Goal: Task Accomplishment & Management: Manage account settings

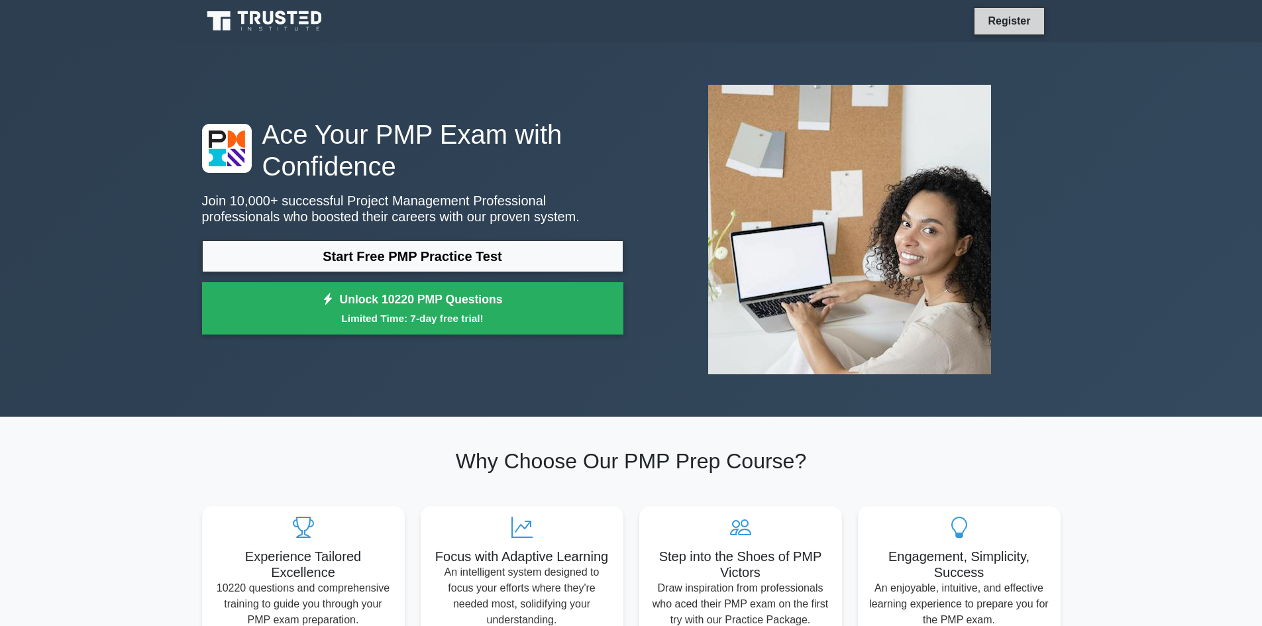
click at [1011, 22] on link "Register" at bounding box center [1008, 21] width 58 height 17
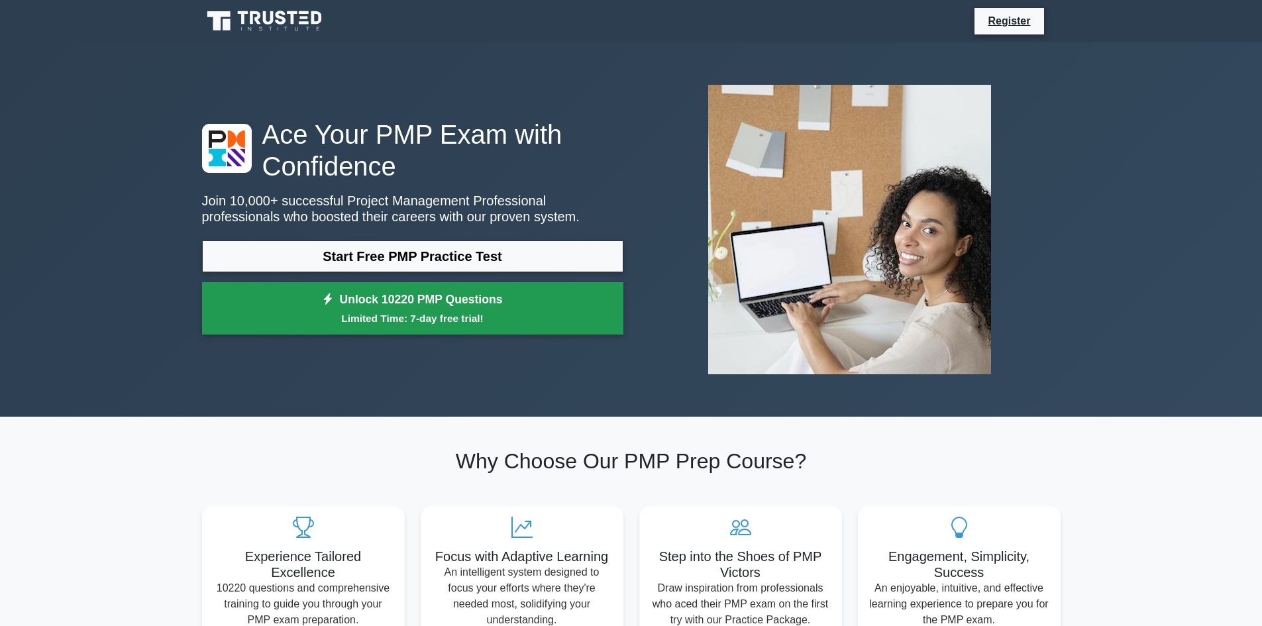
click at [452, 305] on link "Unlock 10220 PMP Questions Limited Time: 7-day free trial!" at bounding box center [412, 308] width 421 height 53
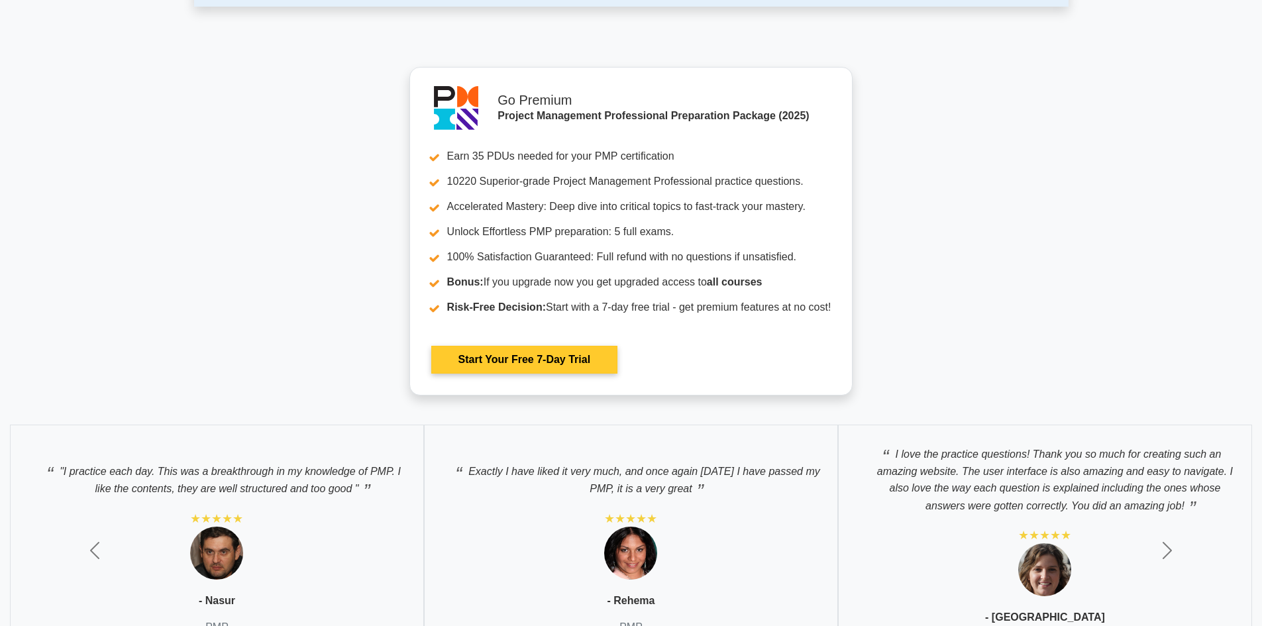
scroll to position [4444, 0]
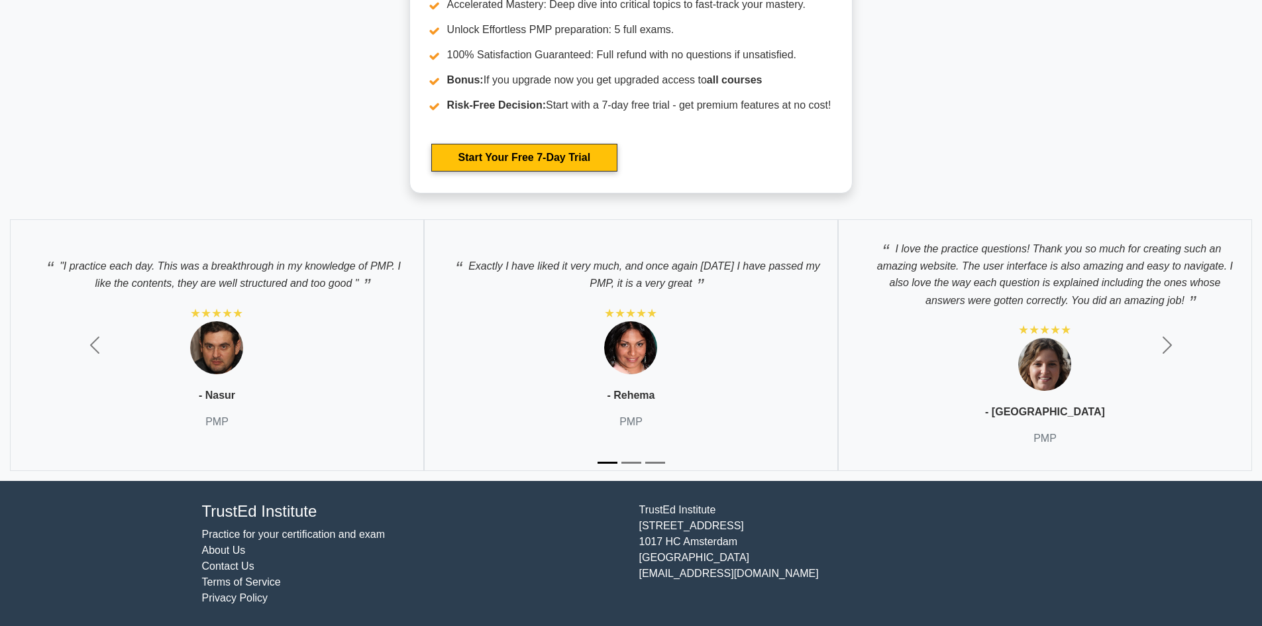
click at [289, 534] on link "Practice for your certification and exam" at bounding box center [293, 533] width 183 height 11
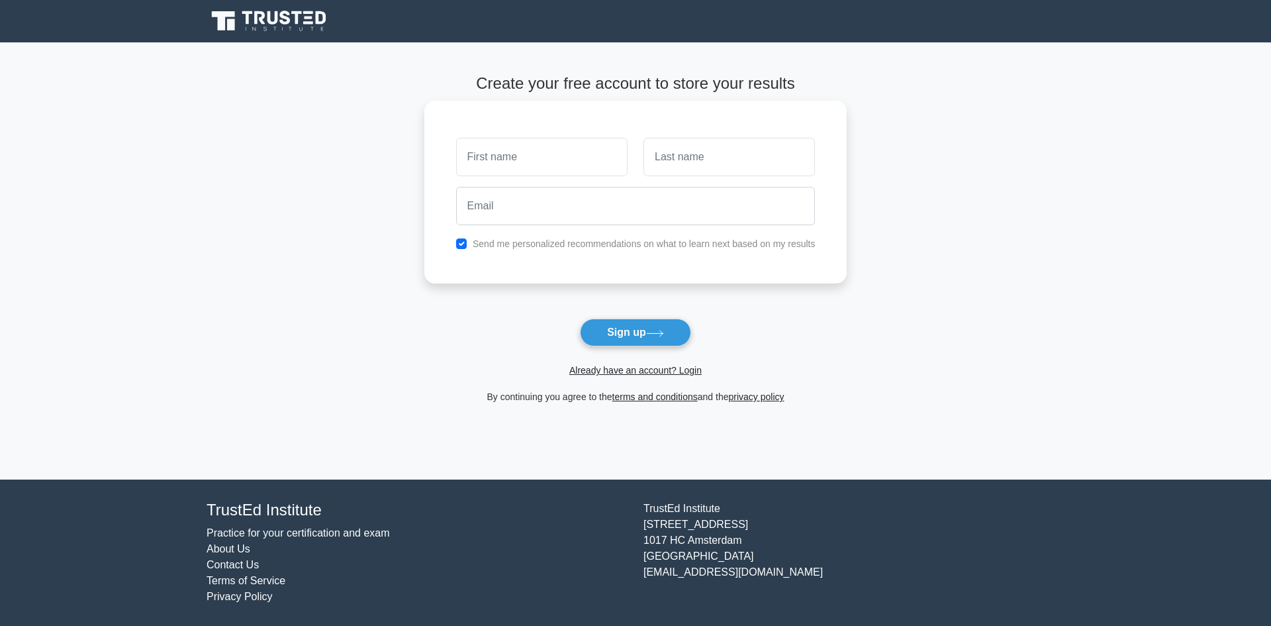
click at [517, 162] on input "text" at bounding box center [542, 157] width 172 height 38
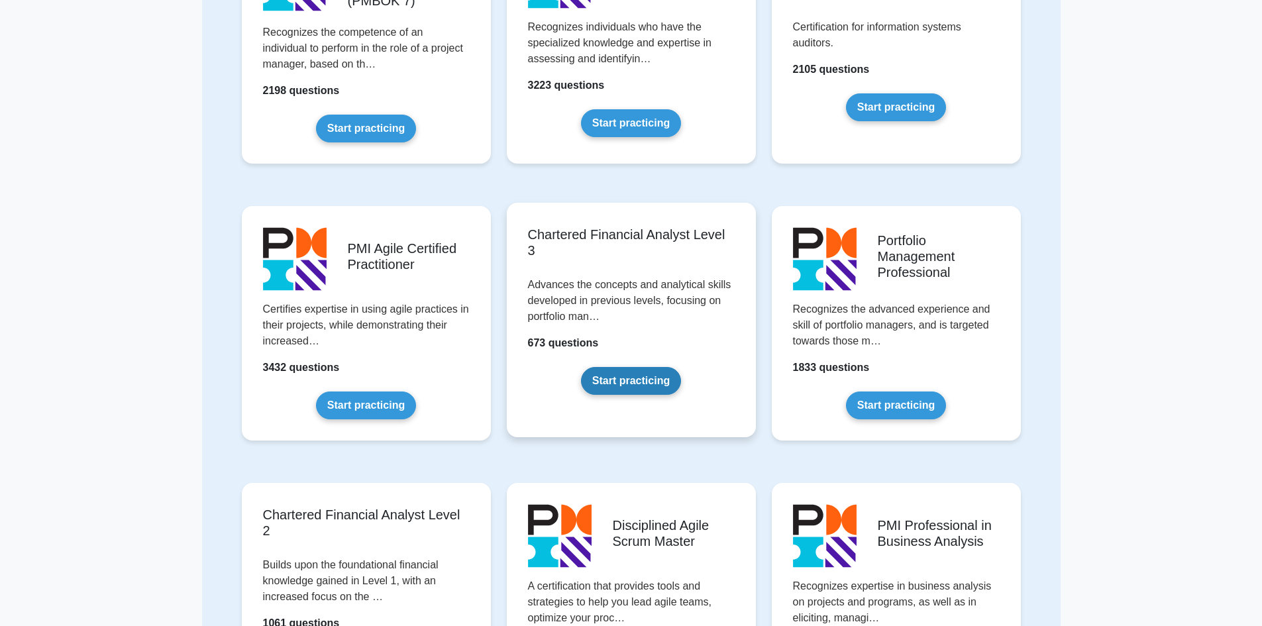
scroll to position [1060, 0]
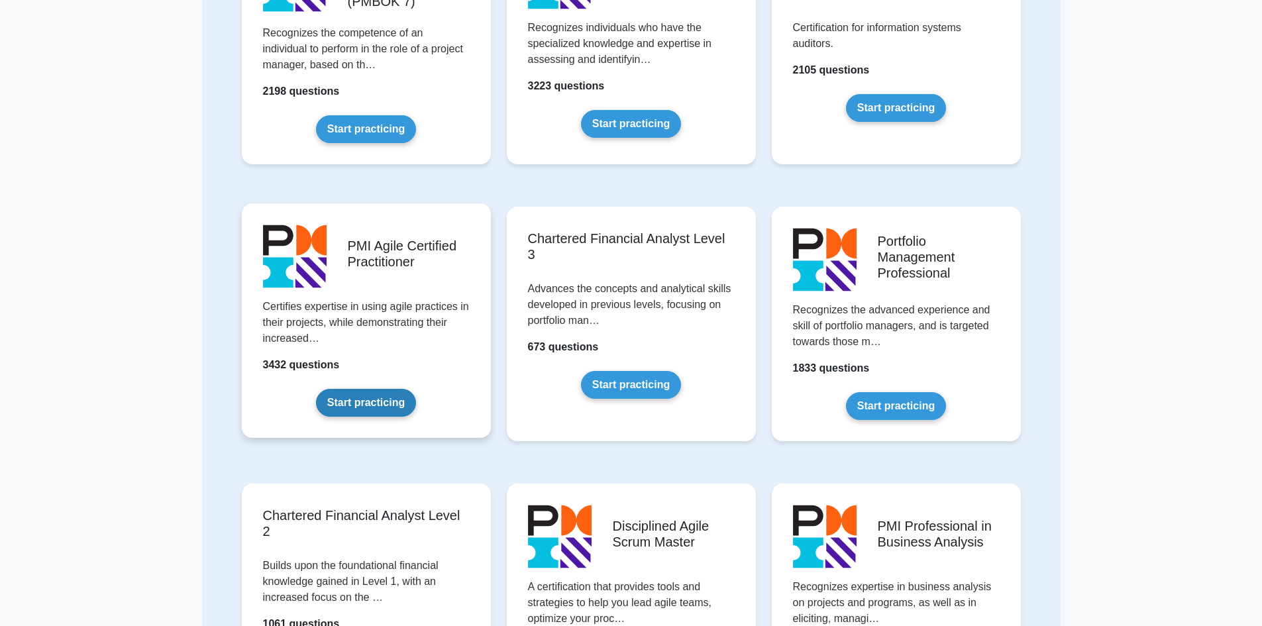
click at [364, 401] on link "Start practicing" at bounding box center [366, 403] width 100 height 28
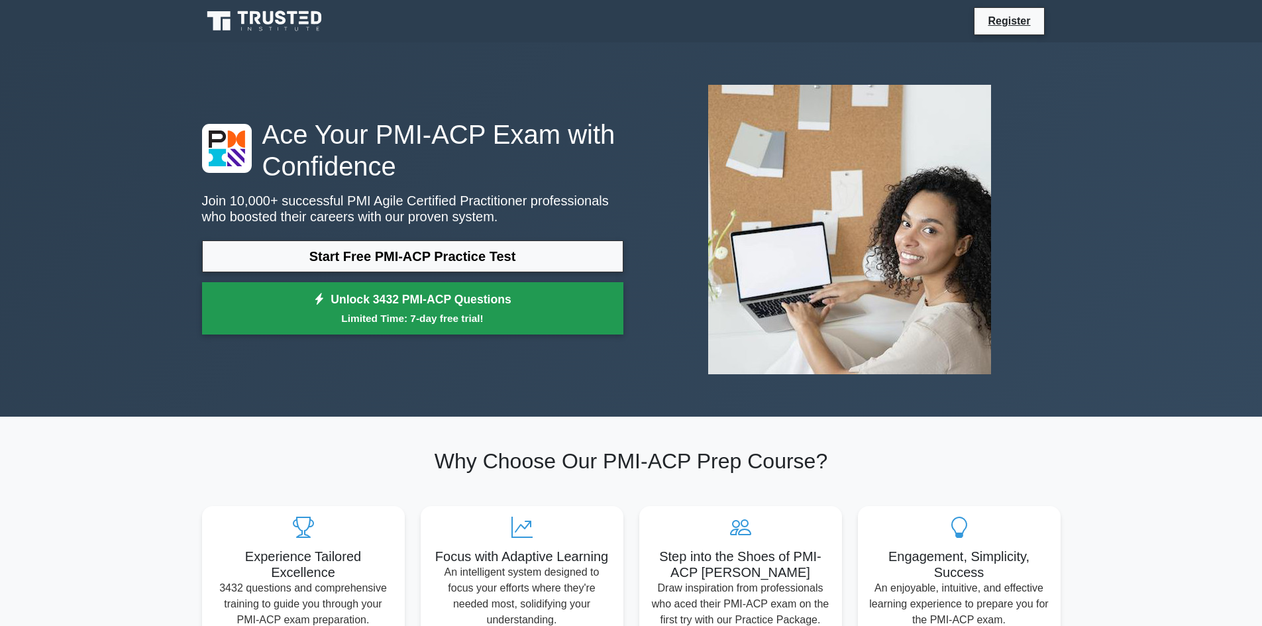
click at [479, 319] on small "Limited Time: 7-day free trial!" at bounding box center [413, 318] width 388 height 15
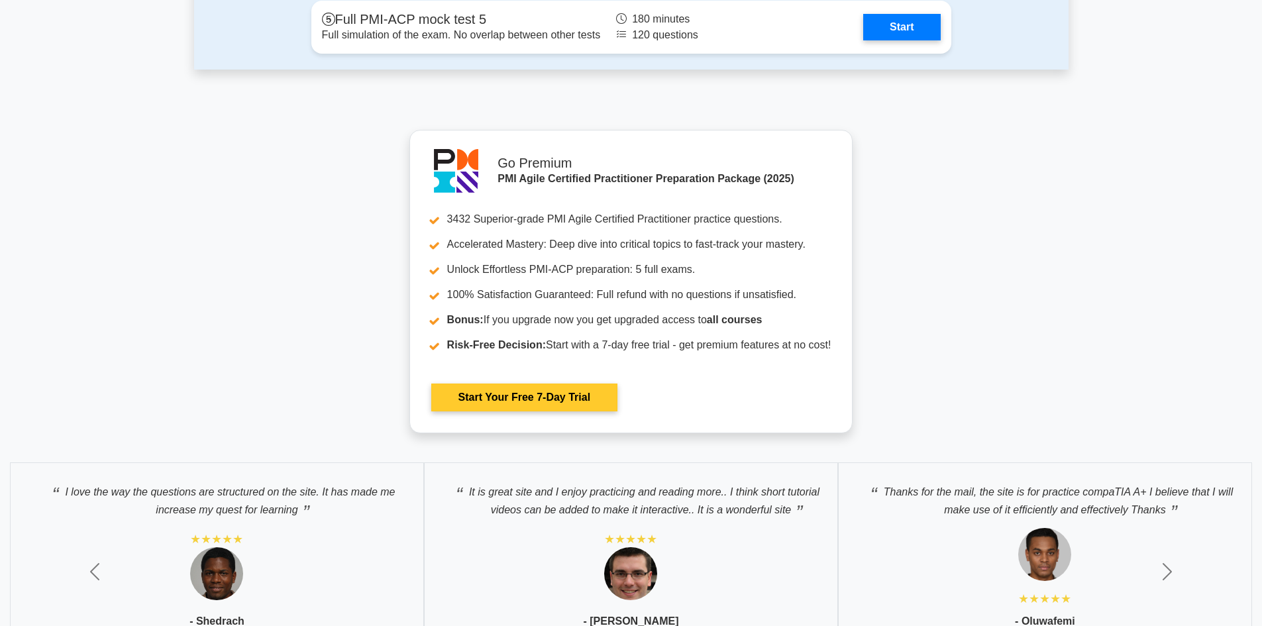
scroll to position [3724, 0]
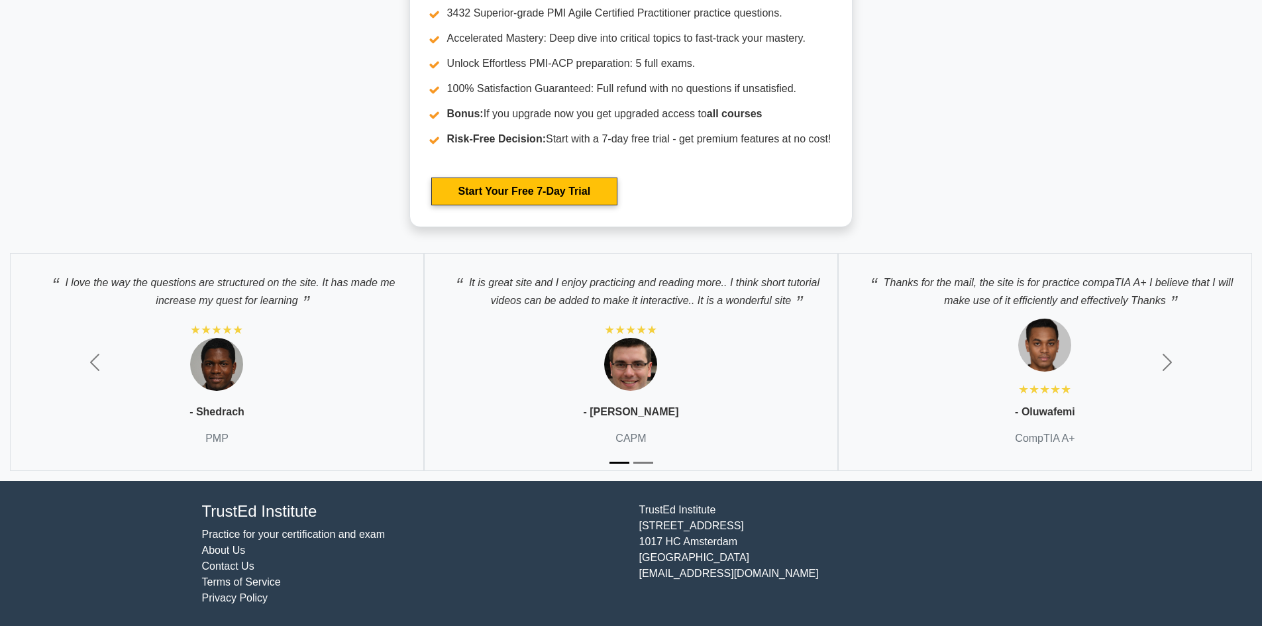
click at [237, 552] on link "About Us" at bounding box center [224, 549] width 44 height 11
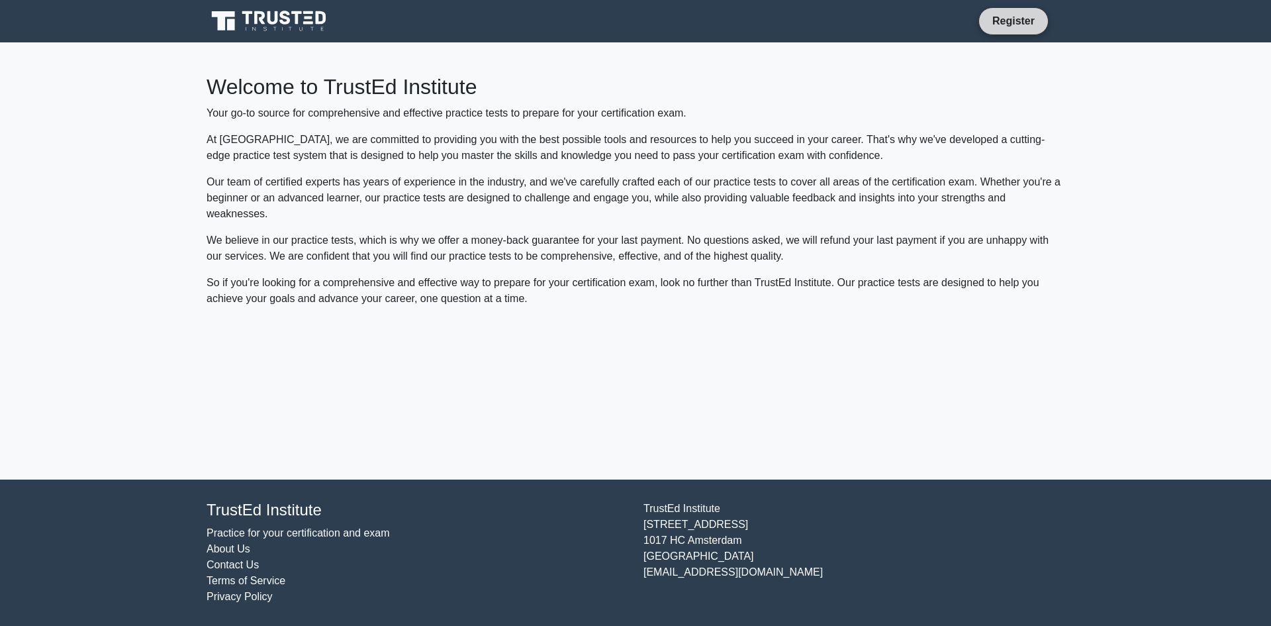
click at [1011, 21] on link "Register" at bounding box center [1014, 21] width 58 height 17
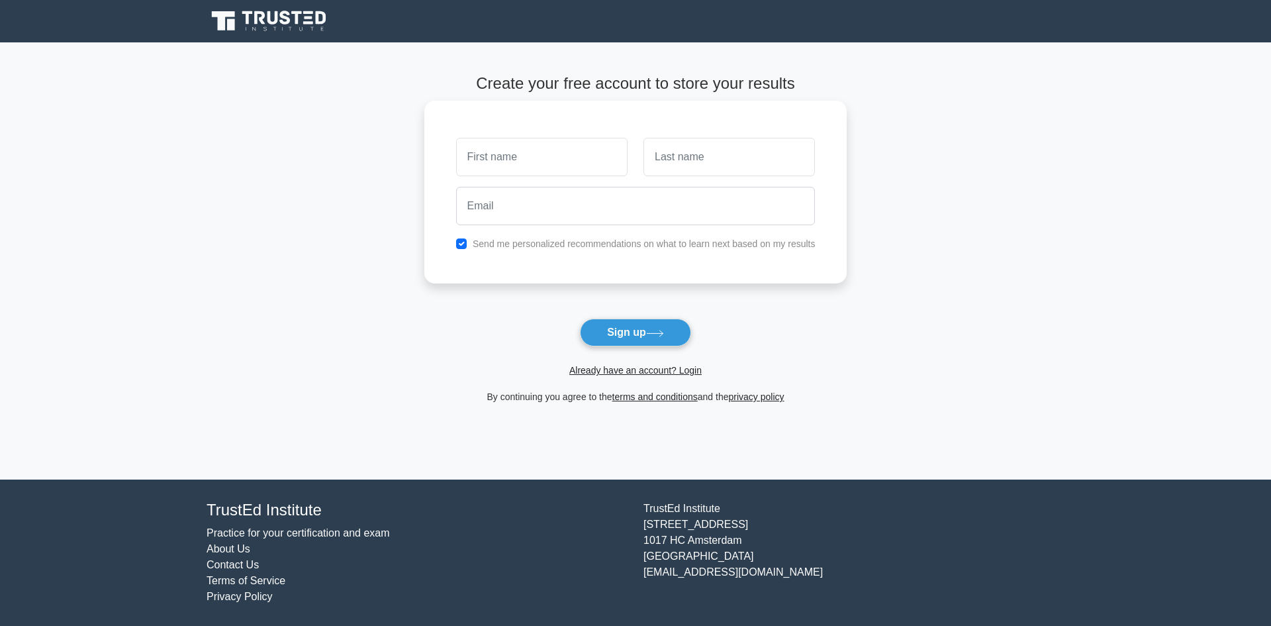
click at [575, 166] on input "text" at bounding box center [542, 157] width 172 height 38
click at [468, 162] on input "text" at bounding box center [542, 157] width 172 height 38
type input "ashoka"
type input "t"
type input "Ashoka"
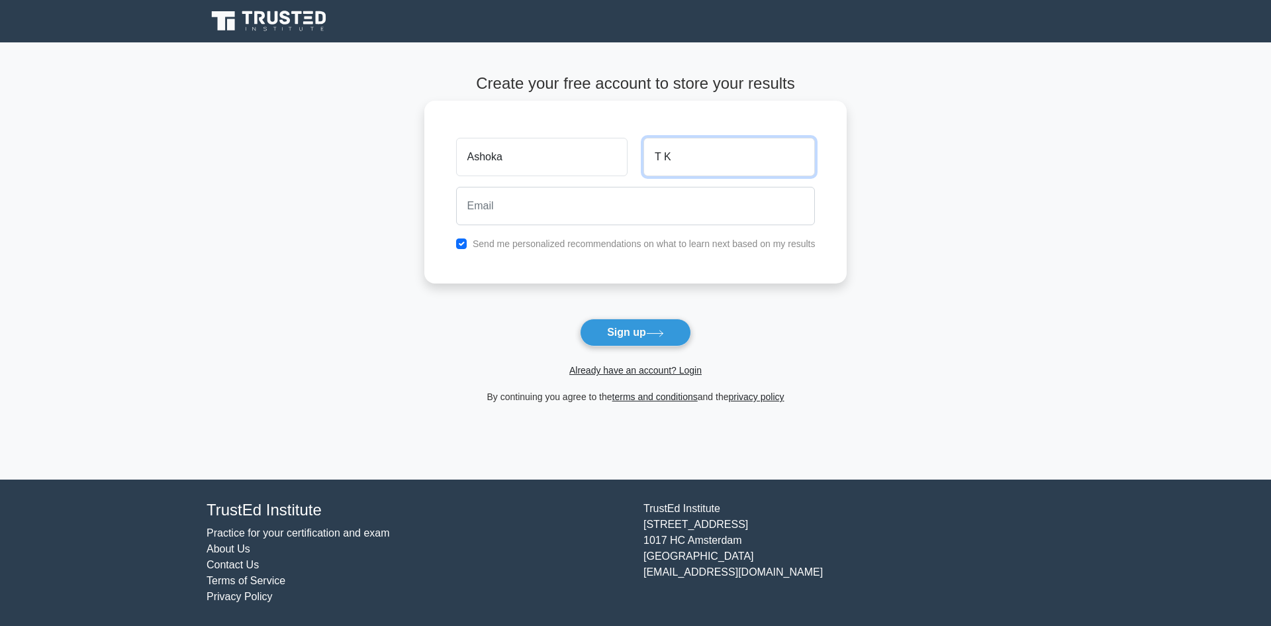
type input "T K"
type input "Ashok"
type input "a"
type input "Aithal"
type input "ashok_aithal2010@yahoo.co.in"
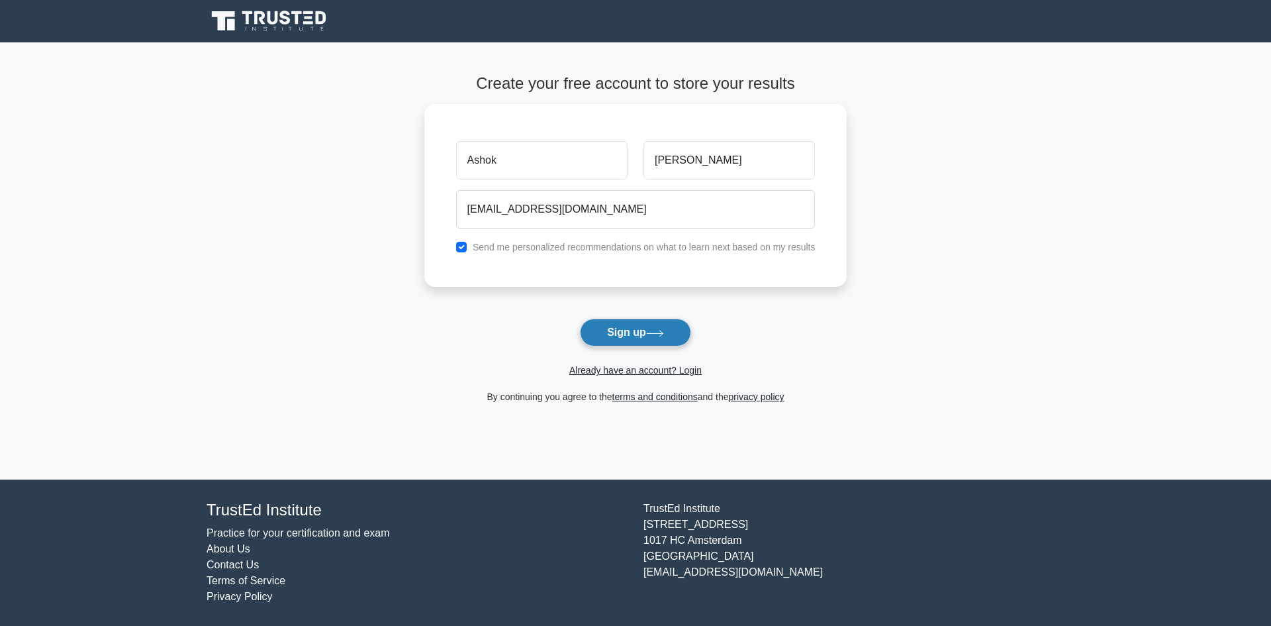
click at [613, 329] on button "Sign up" at bounding box center [635, 333] width 111 height 28
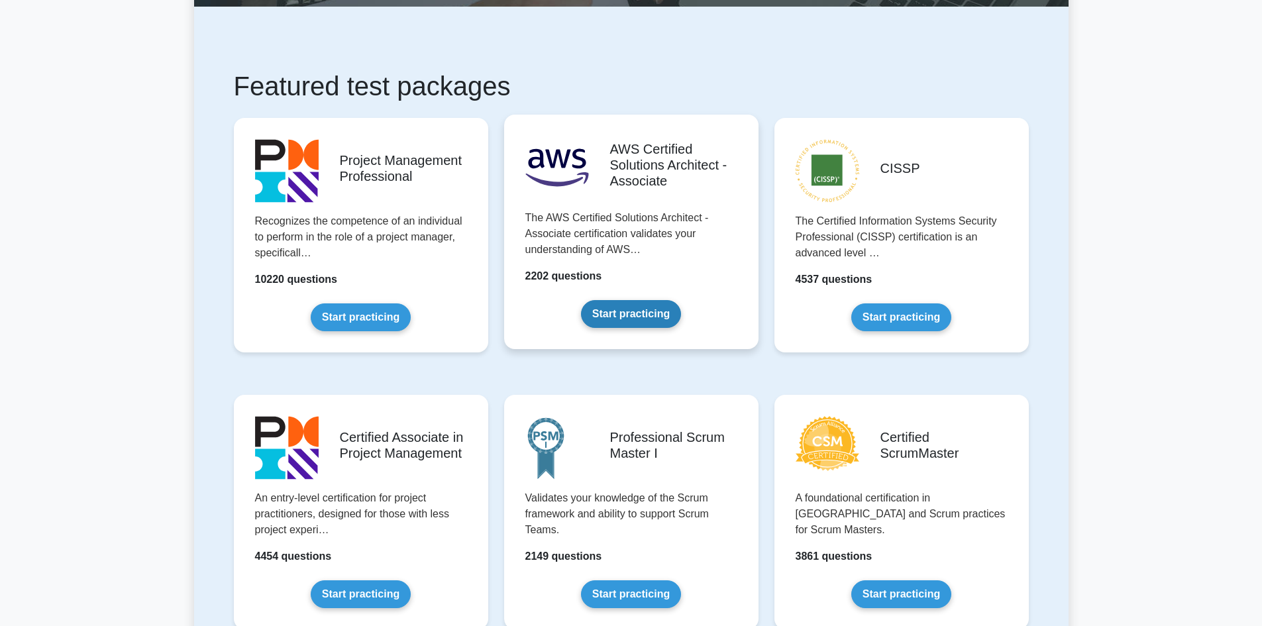
scroll to position [199, 0]
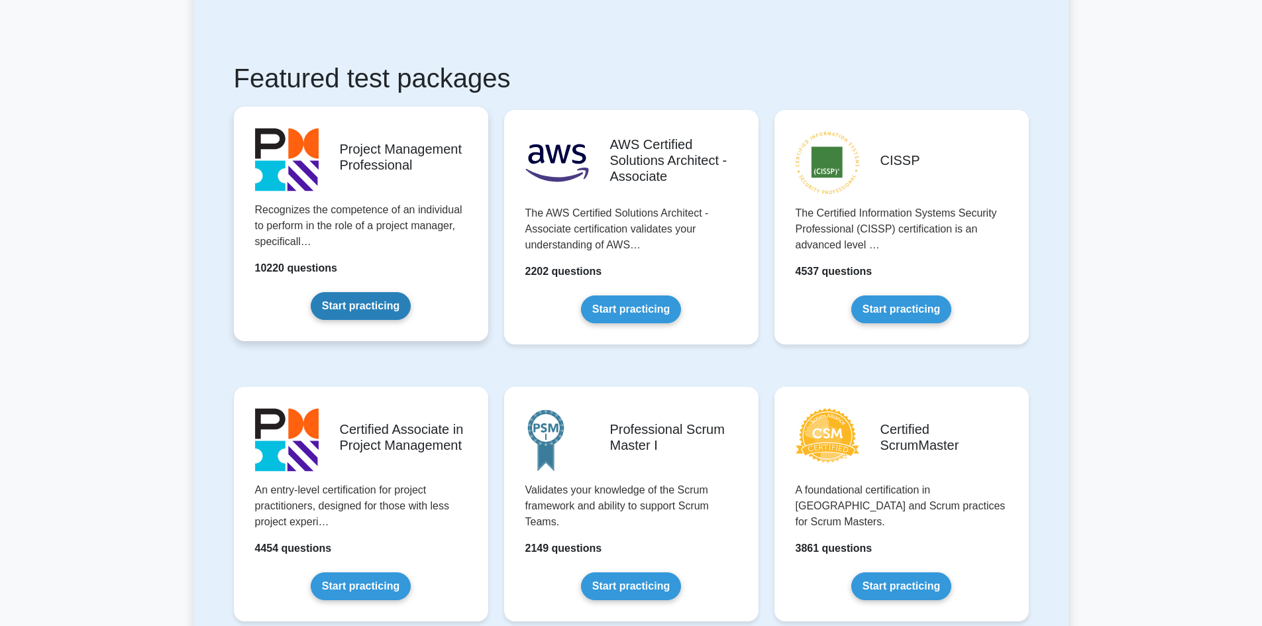
click at [372, 300] on link "Start practicing" at bounding box center [361, 306] width 100 height 28
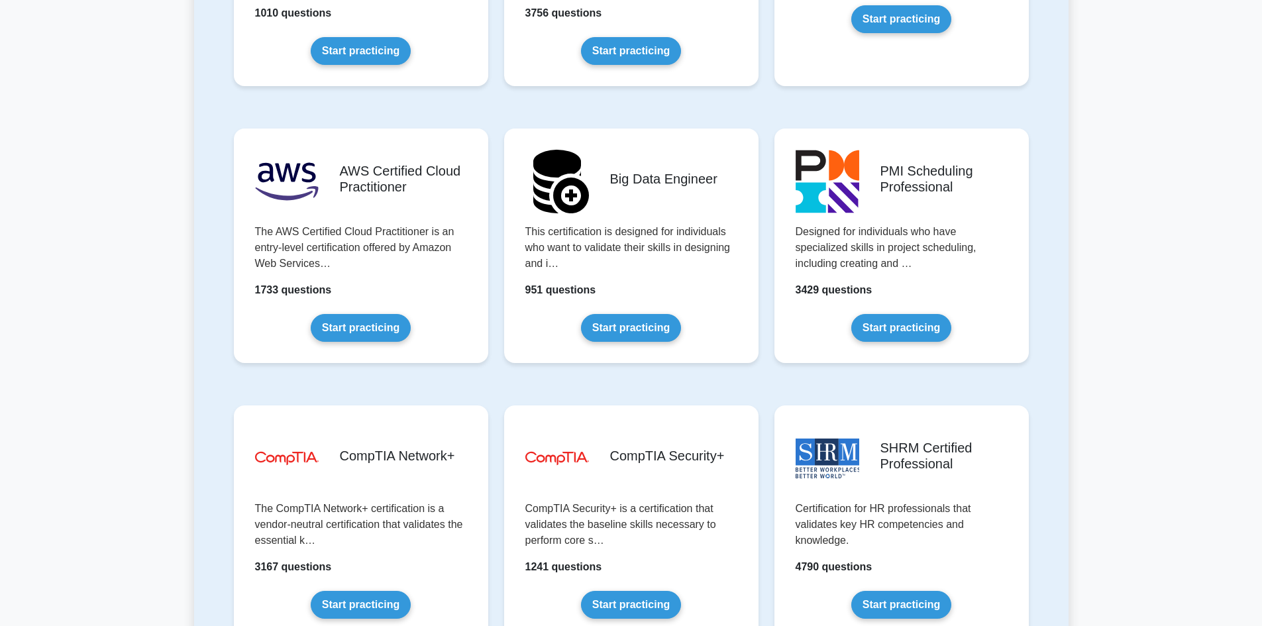
scroll to position [2119, 0]
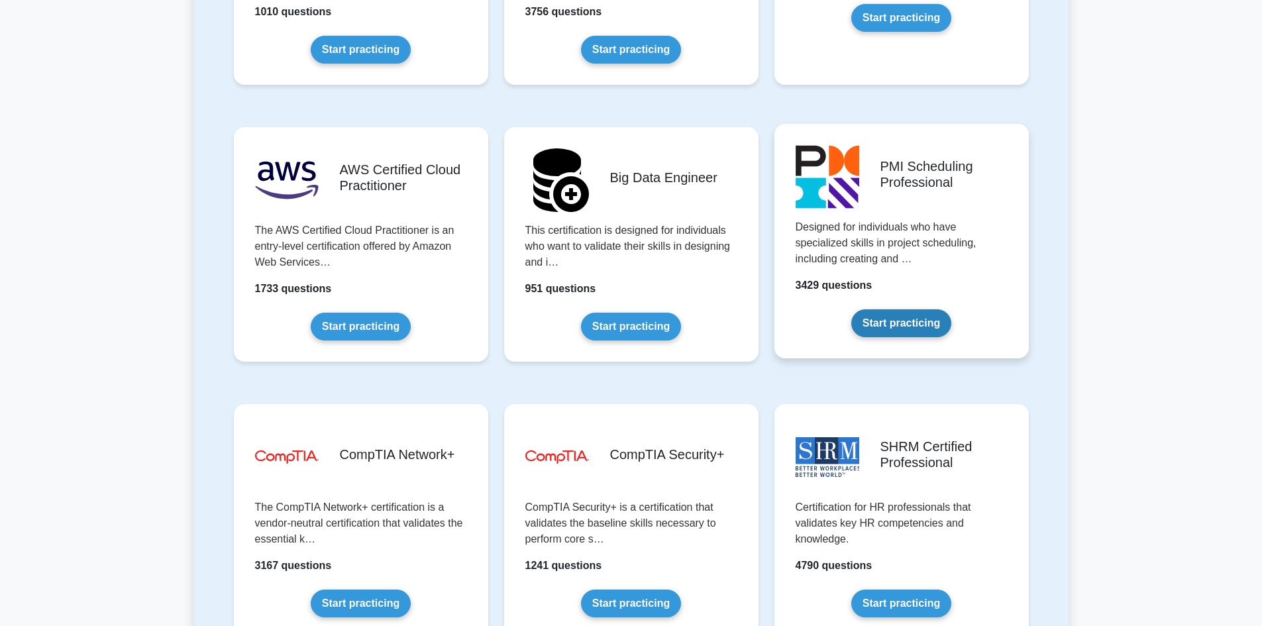
click at [903, 328] on link "Start practicing" at bounding box center [901, 323] width 100 height 28
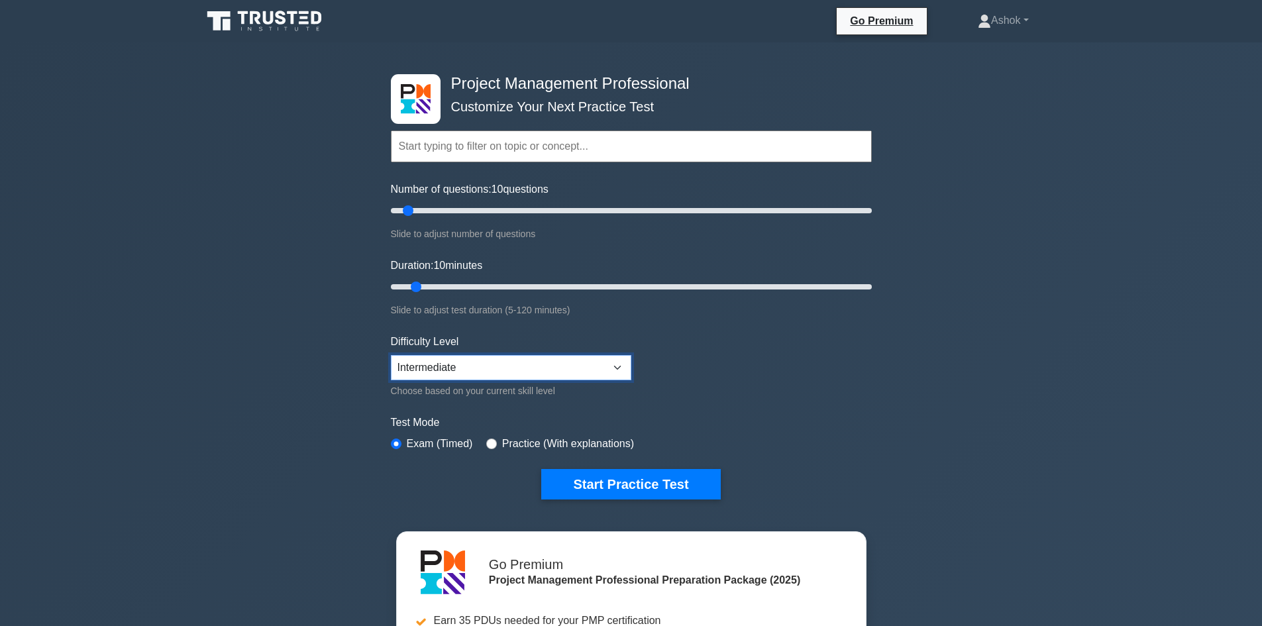
click at [593, 368] on select "Beginner Intermediate Expert" at bounding box center [511, 367] width 240 height 25
click at [709, 312] on div "Slide to adjust test duration (5-120 minutes)" at bounding box center [631, 310] width 481 height 16
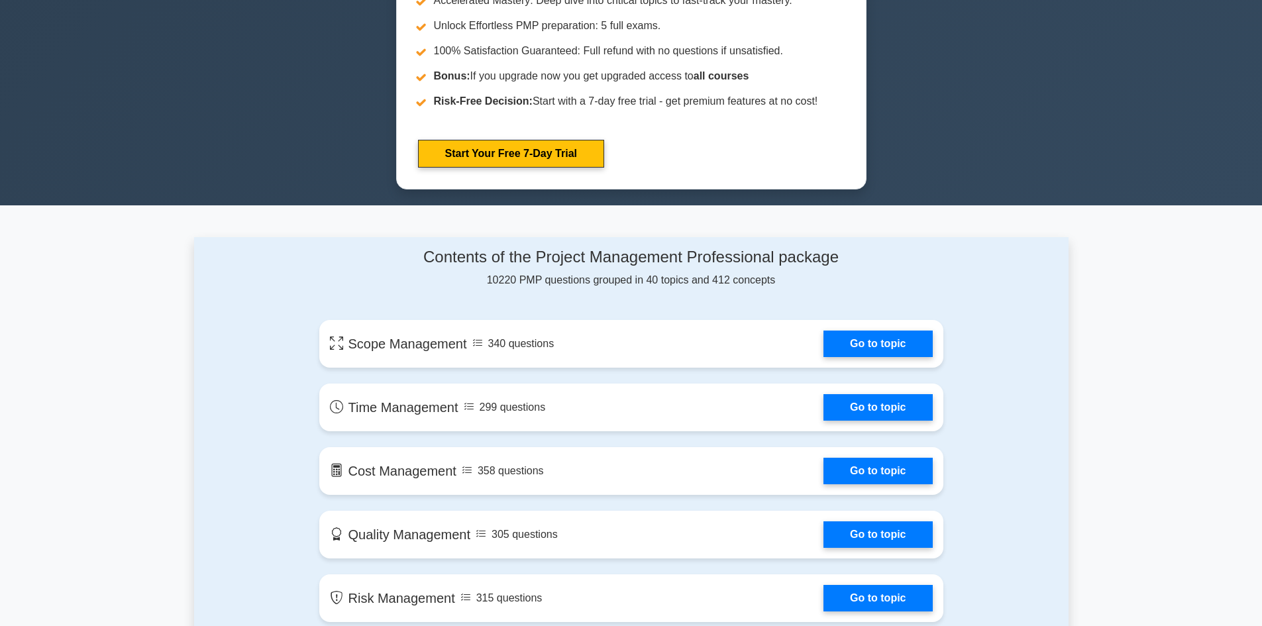
scroll to position [464, 0]
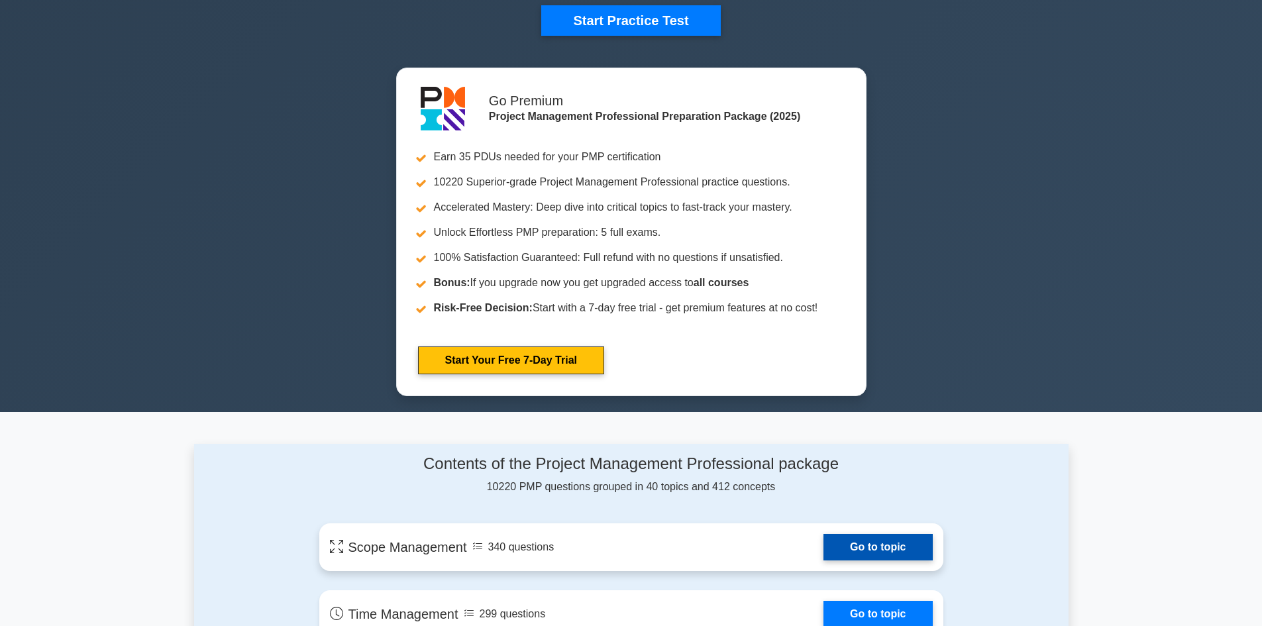
click at [854, 542] on link "Go to topic" at bounding box center [877, 547] width 109 height 26
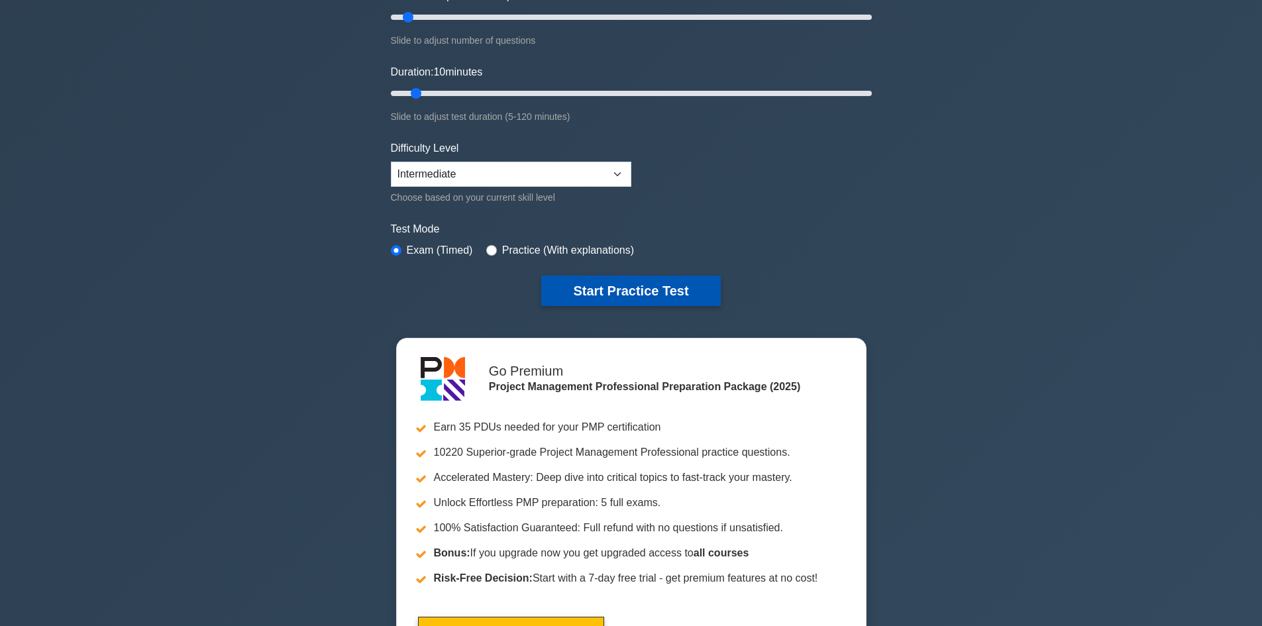
scroll to position [0, 0]
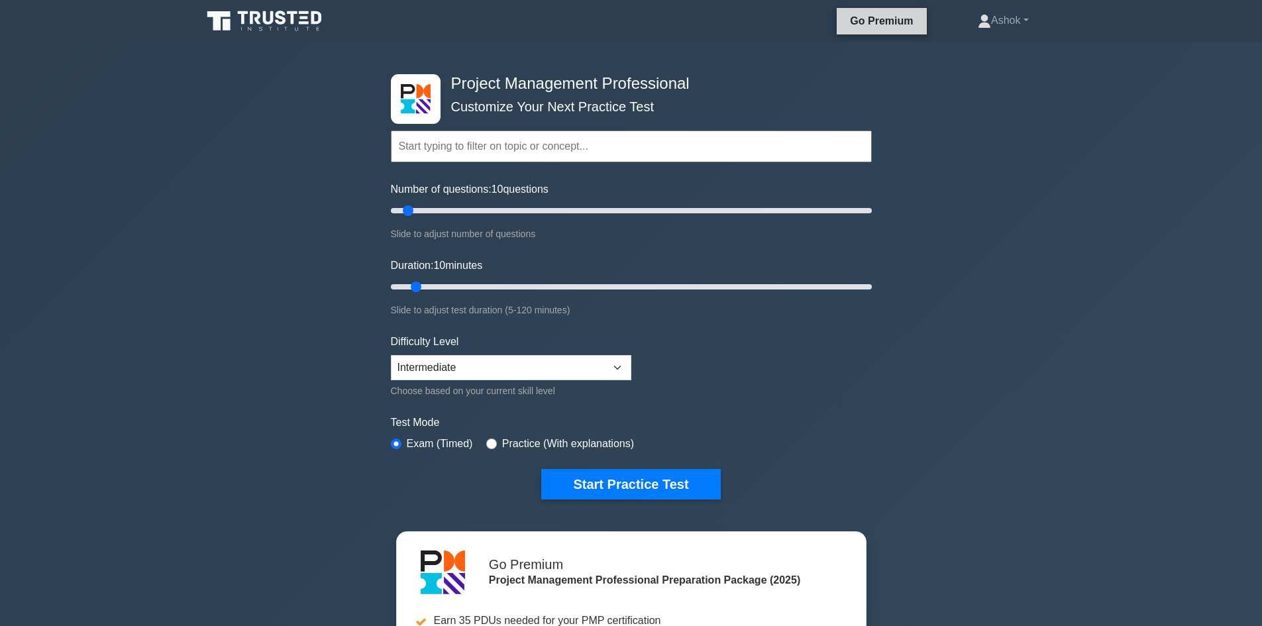
click at [887, 19] on link "Go Premium" at bounding box center [881, 21] width 79 height 17
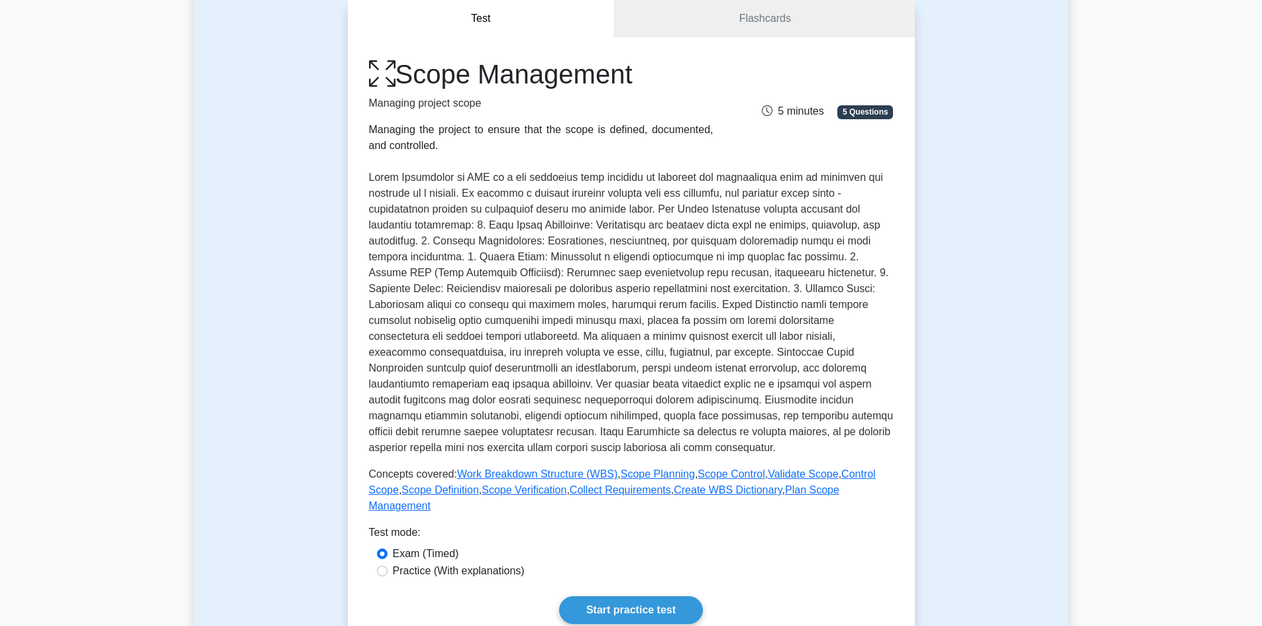
scroll to position [265, 0]
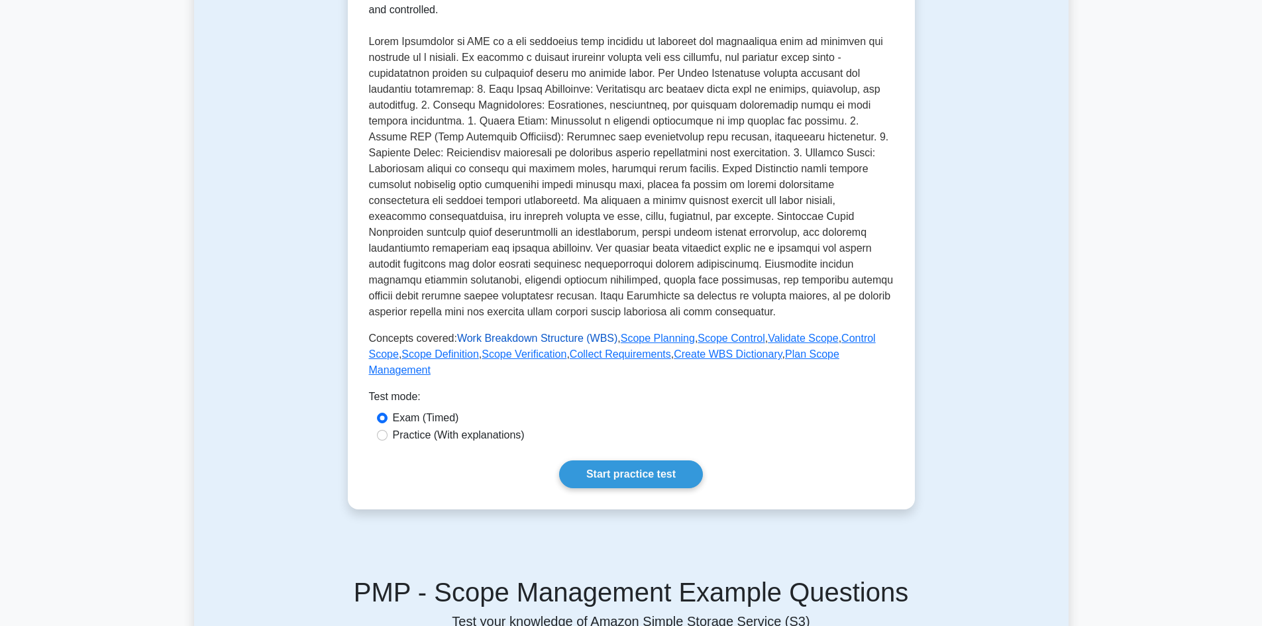
click at [490, 341] on link "Work Breakdown Structure (WBS)" at bounding box center [537, 337] width 160 height 11
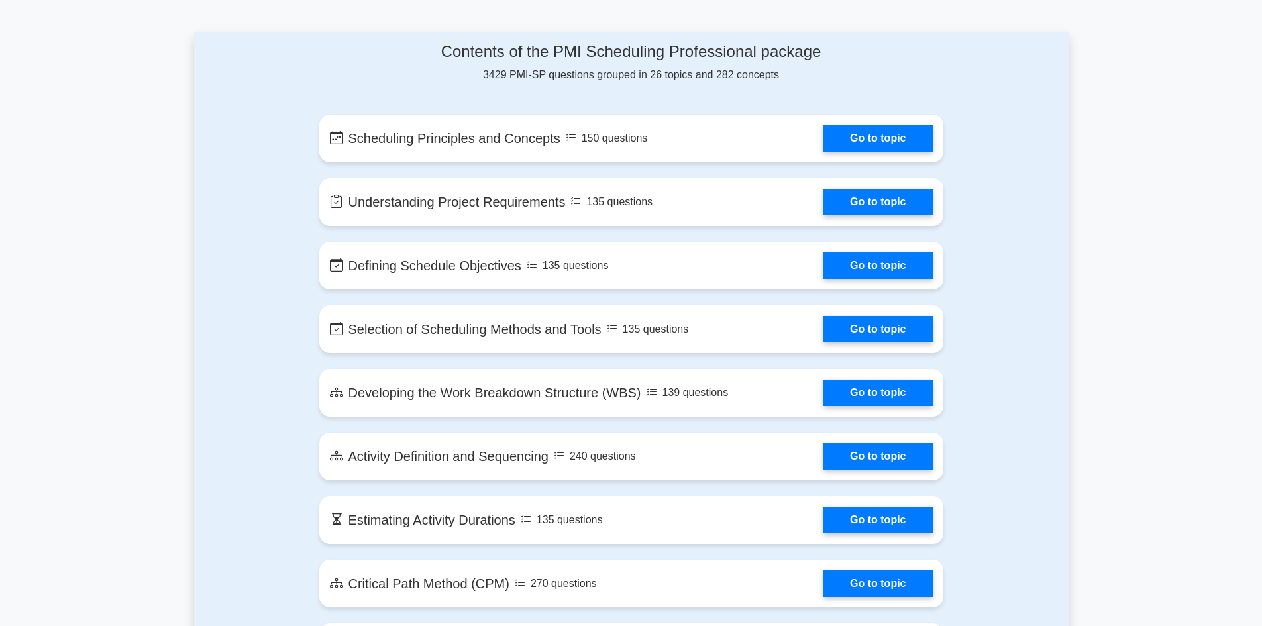
scroll to position [861, 0]
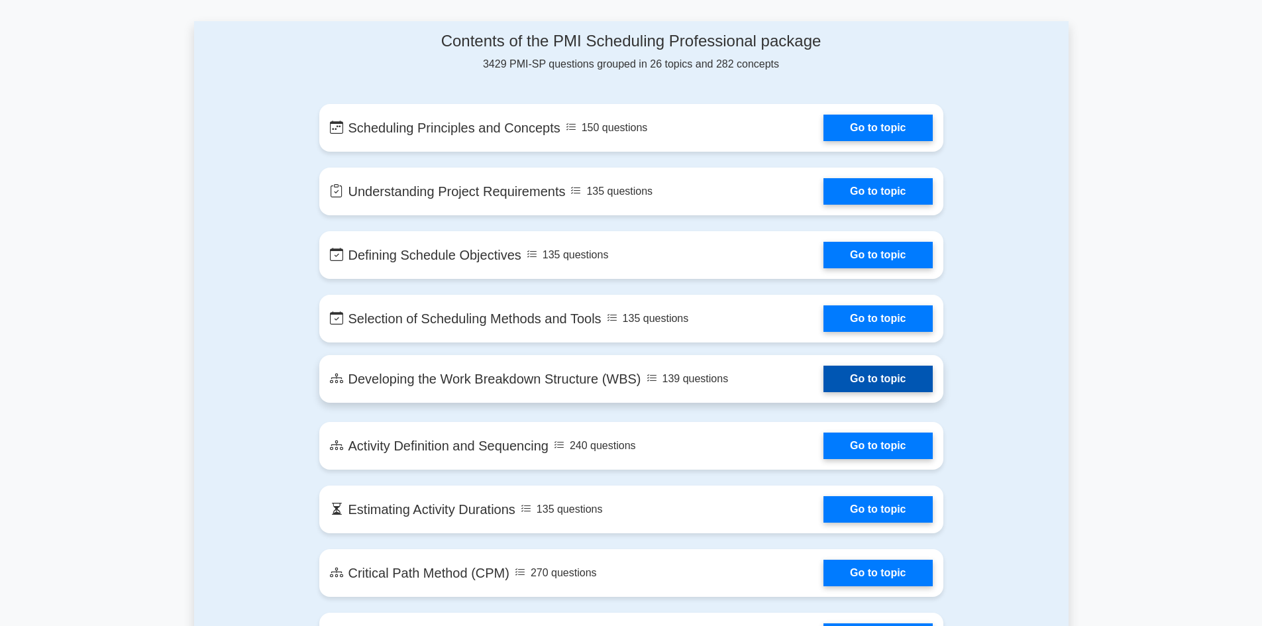
click at [851, 377] on link "Go to topic" at bounding box center [877, 379] width 109 height 26
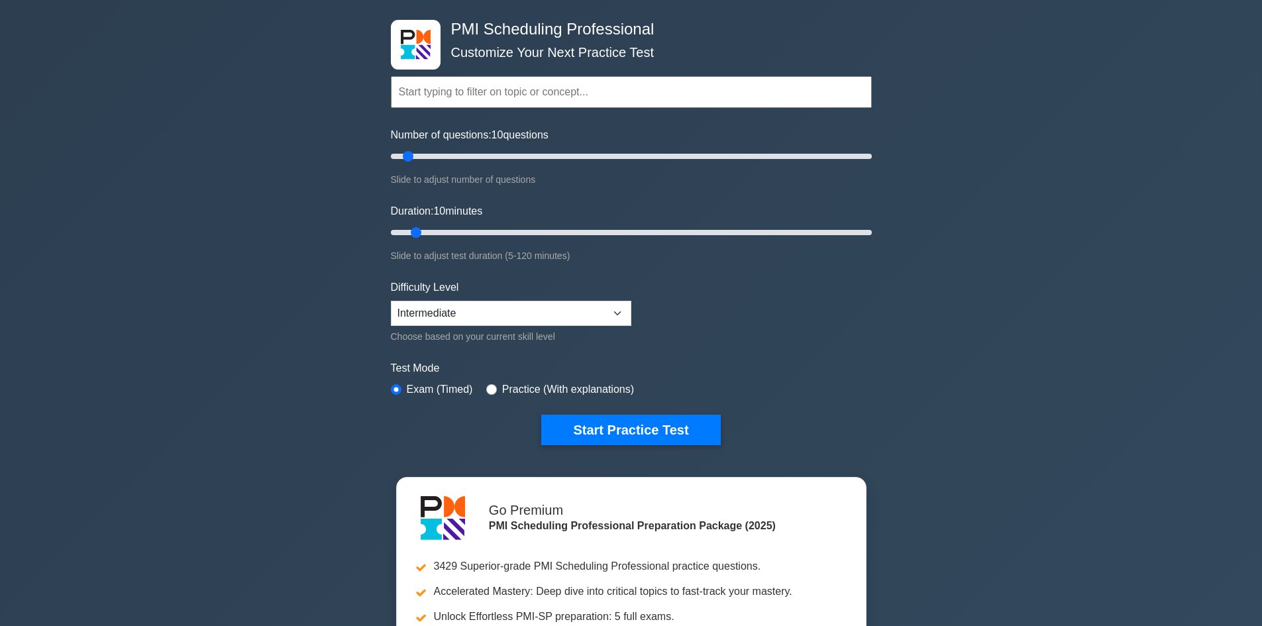
scroll to position [0, 0]
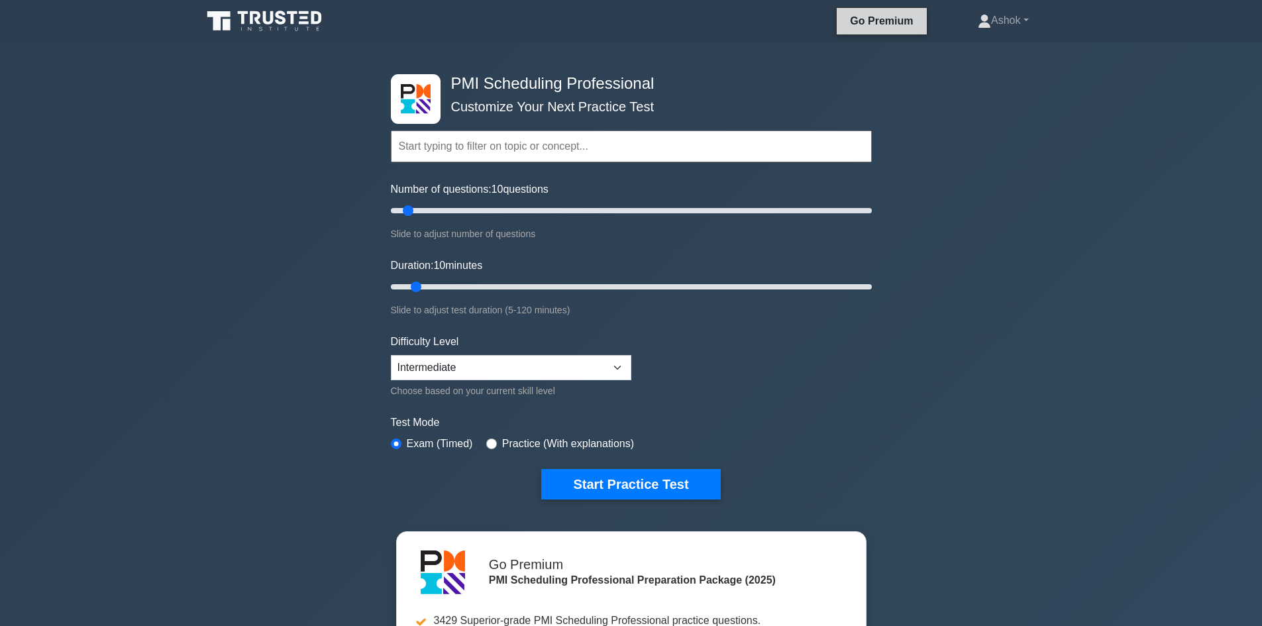
click at [861, 21] on link "Go Premium" at bounding box center [881, 21] width 79 height 17
click at [257, 22] on icon at bounding box center [255, 17] width 11 height 13
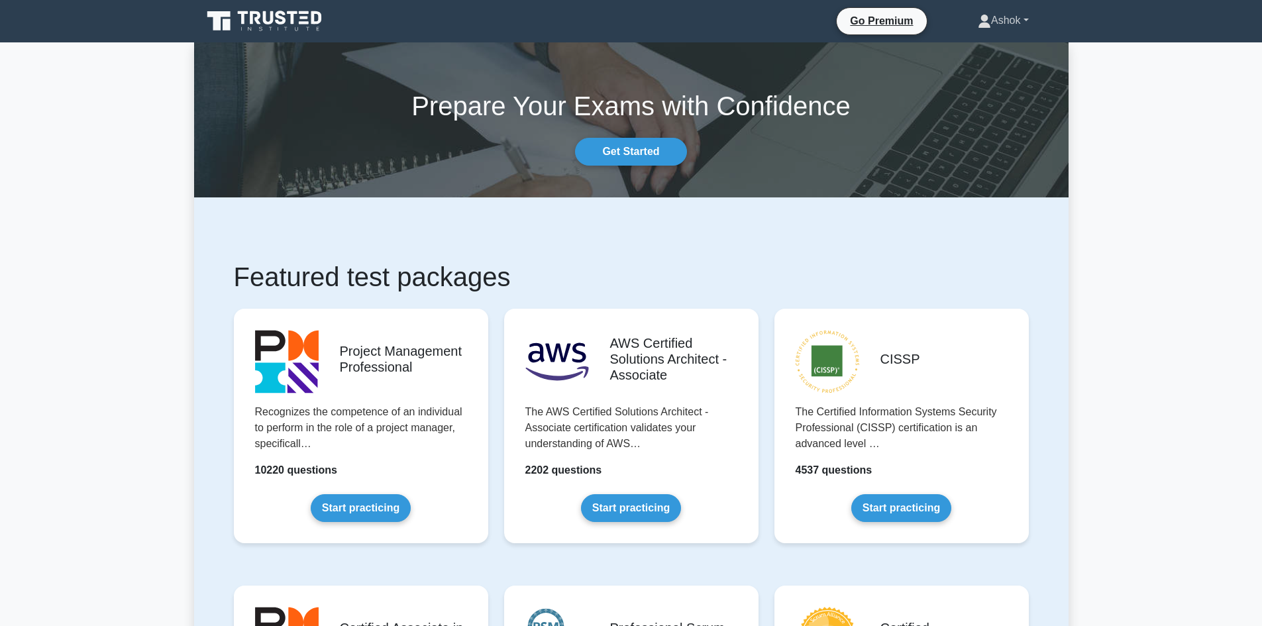
click at [998, 16] on link "Ashok" at bounding box center [1003, 20] width 115 height 26
click at [977, 54] on link "Profile" at bounding box center [998, 51] width 105 height 21
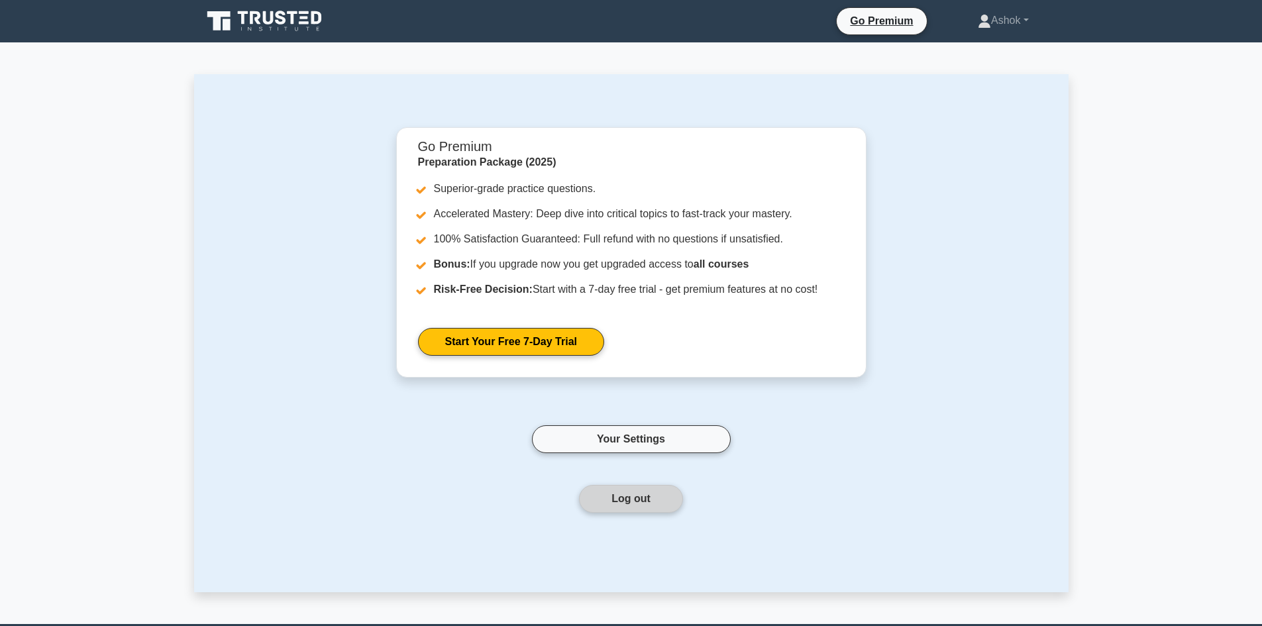
click at [619, 499] on button "Log out" at bounding box center [631, 499] width 104 height 28
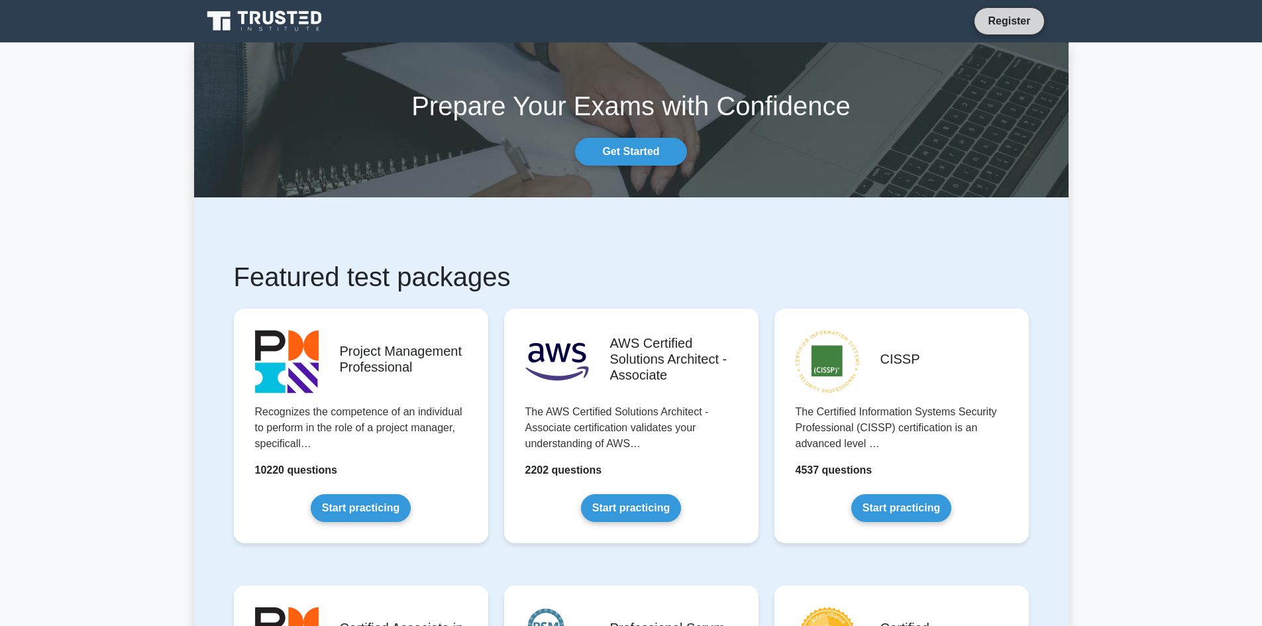
click at [1009, 20] on link "Register" at bounding box center [1008, 21] width 58 height 17
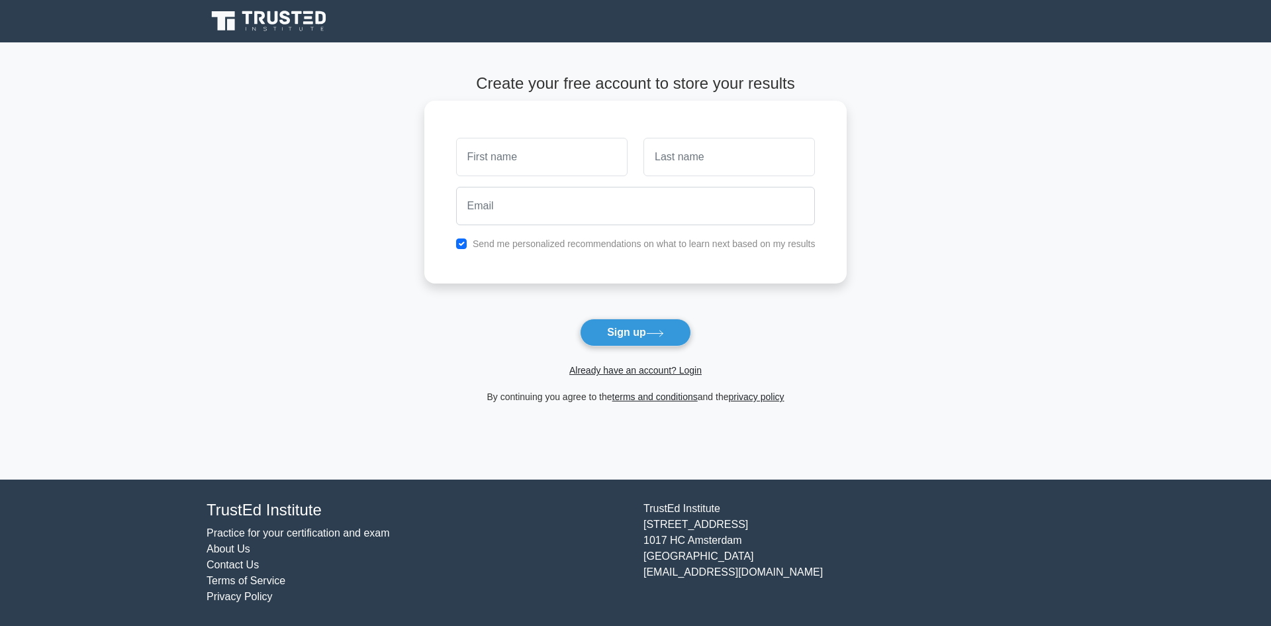
click at [534, 168] on input "text" at bounding box center [542, 157] width 172 height 38
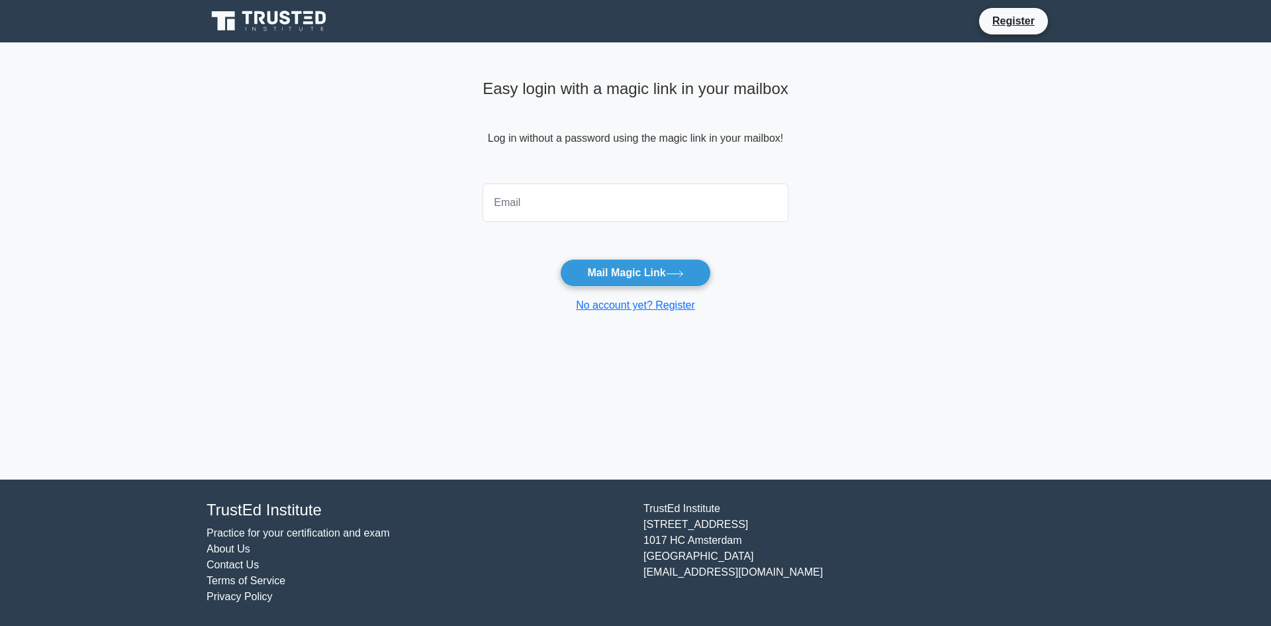
click at [644, 204] on input "email" at bounding box center [636, 202] width 306 height 38
type input "[EMAIL_ADDRESS][DOMAIN_NAME]"
click at [625, 273] on button "Mail Magic Link" at bounding box center [635, 273] width 150 height 28
